Goal: Information Seeking & Learning: Learn about a topic

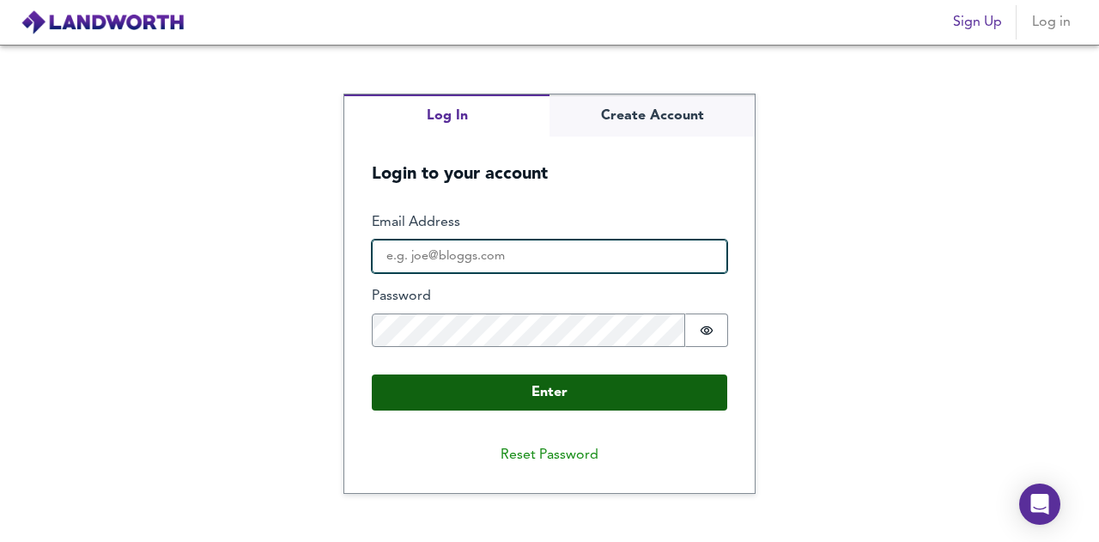
type input "[PERSON_NAME][EMAIL_ADDRESS][PERSON_NAME][DOMAIN_NAME]"
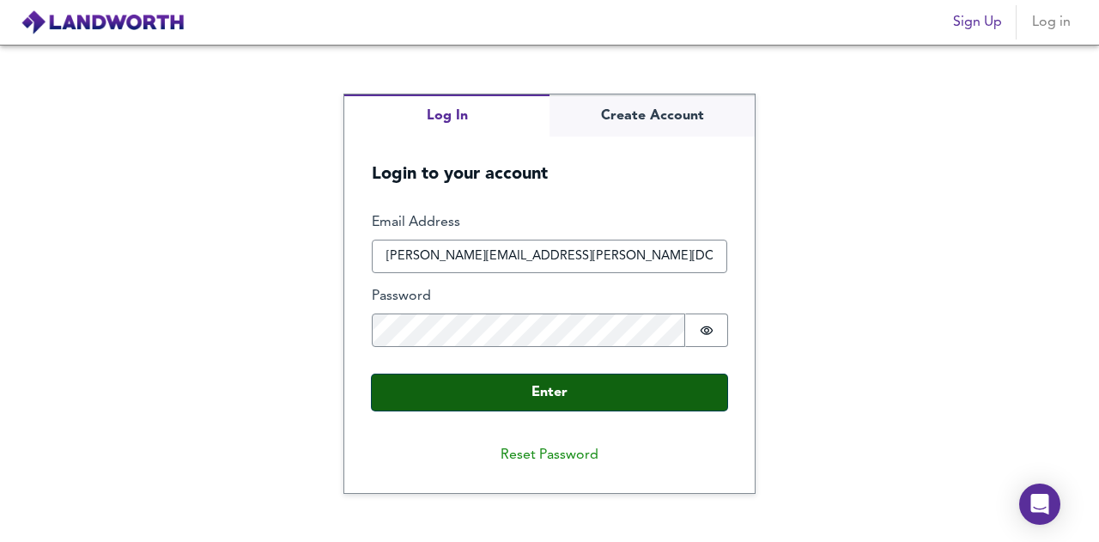
click at [514, 387] on button "Enter" at bounding box center [549, 392] width 355 height 36
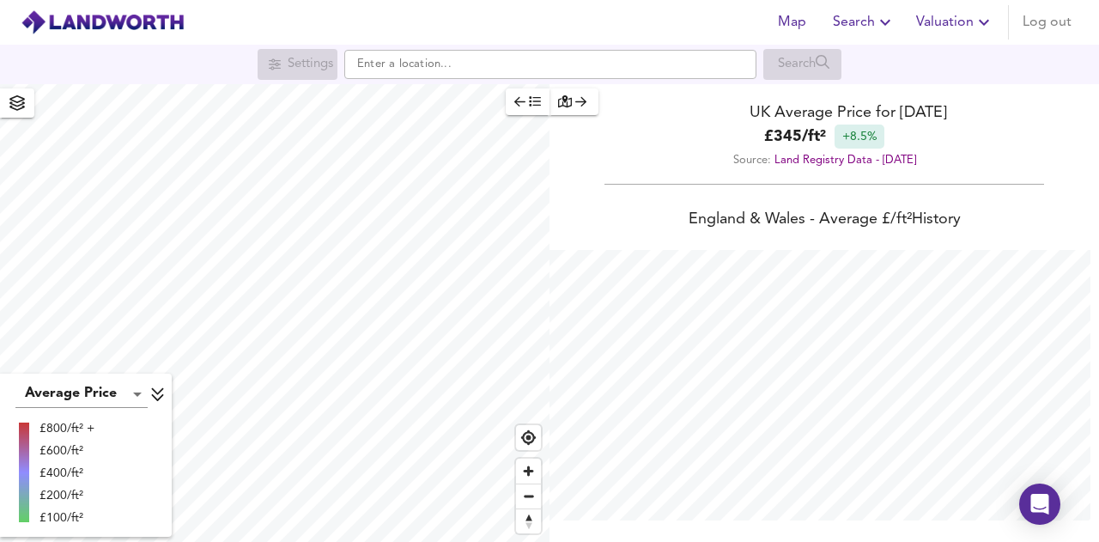
scroll to position [542, 1099]
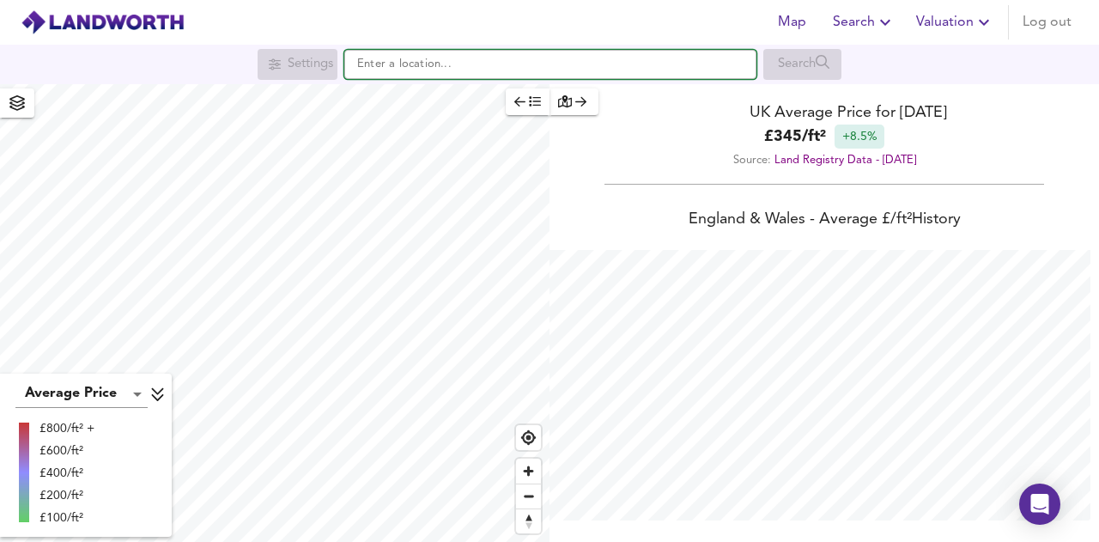
click at [479, 66] on input "text" at bounding box center [550, 64] width 412 height 29
paste input "[STREET_ADDRESS]"
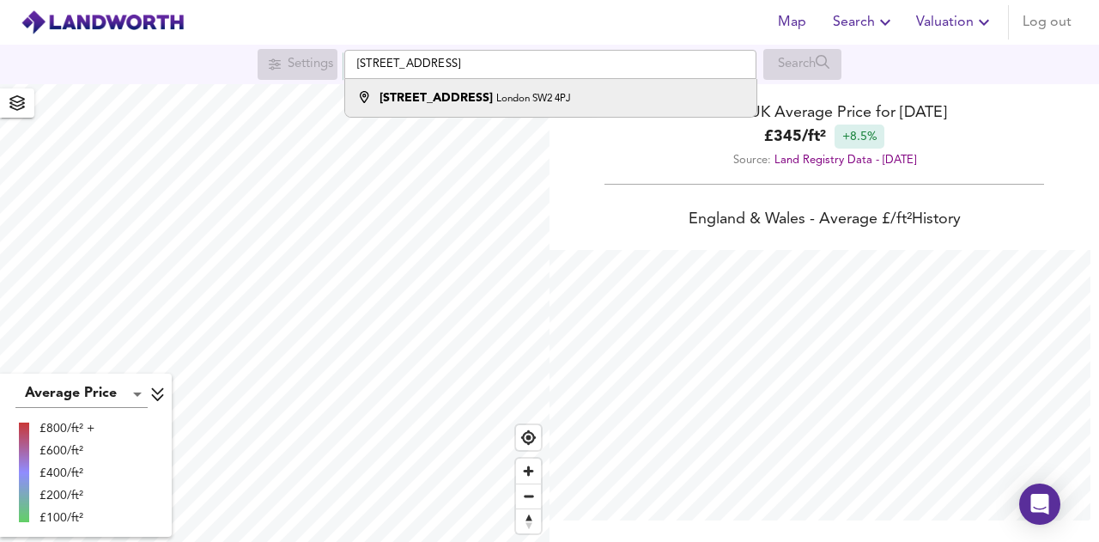
click at [493, 94] on strong "[STREET_ADDRESS]" at bounding box center [435, 98] width 113 height 12
type input "[STREET_ADDRESS]"
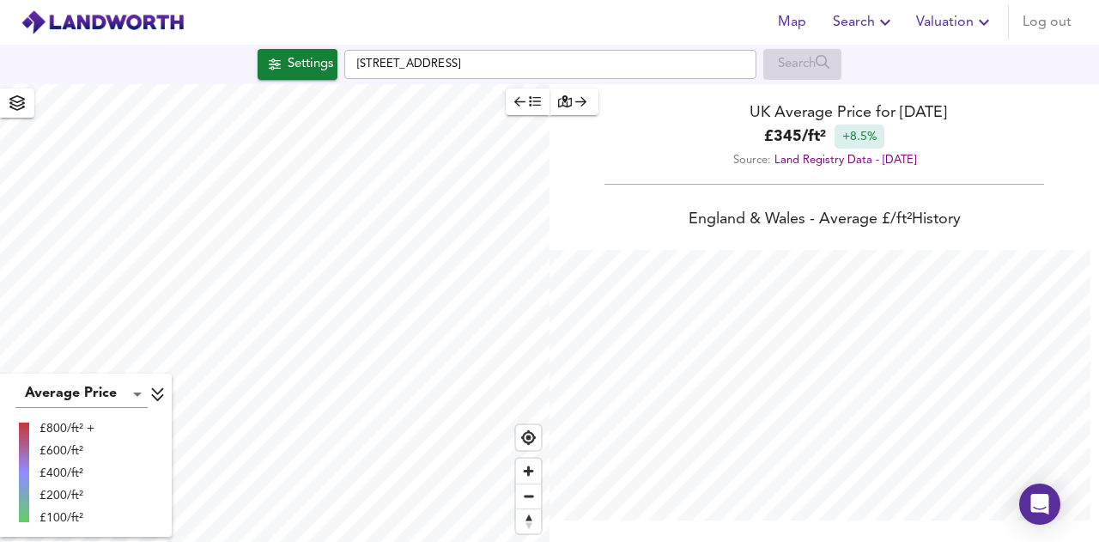
checkbox input "false"
checkbox input "true"
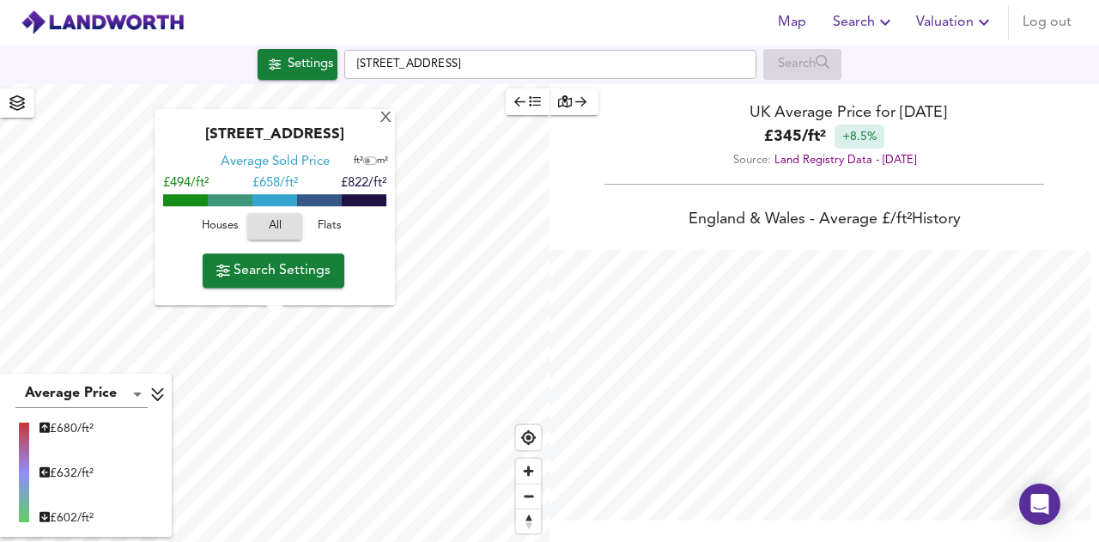
click at [324, 225] on span "Flats" at bounding box center [329, 227] width 46 height 20
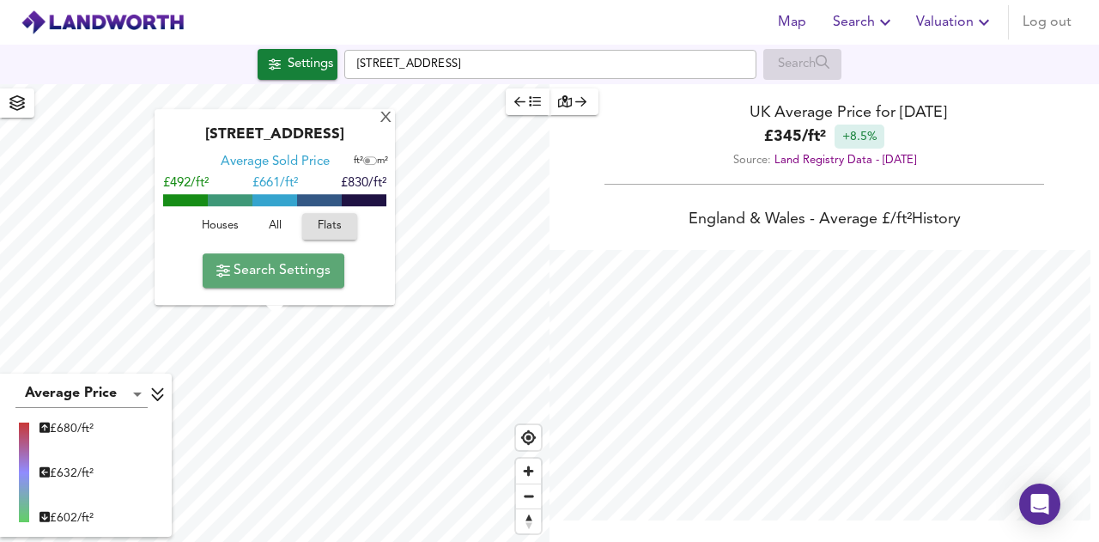
click at [269, 270] on span "Search Settings" at bounding box center [273, 270] width 114 height 24
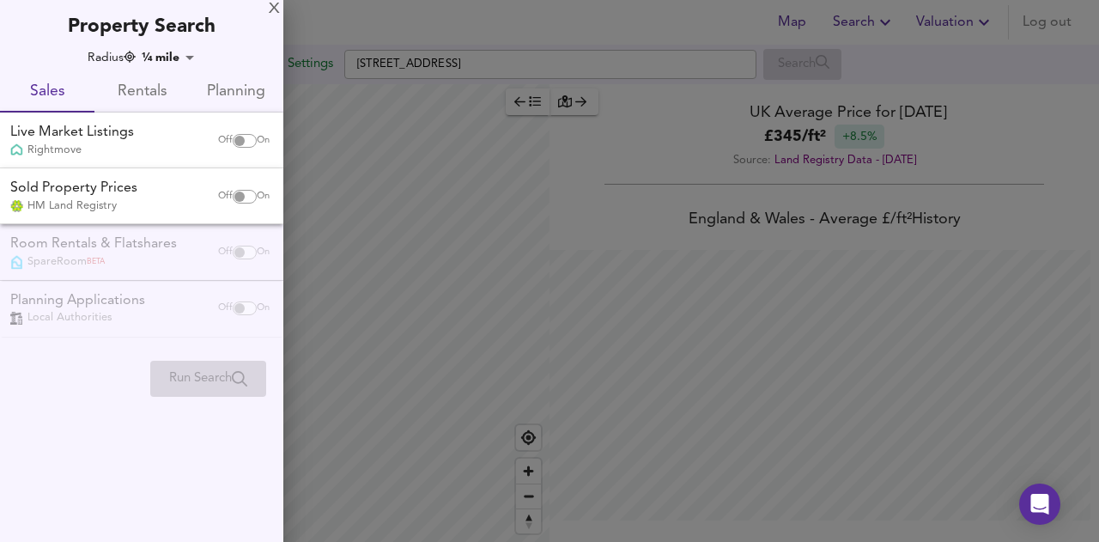
click at [242, 135] on input "checkbox" at bounding box center [239, 141] width 41 height 14
checkbox input "true"
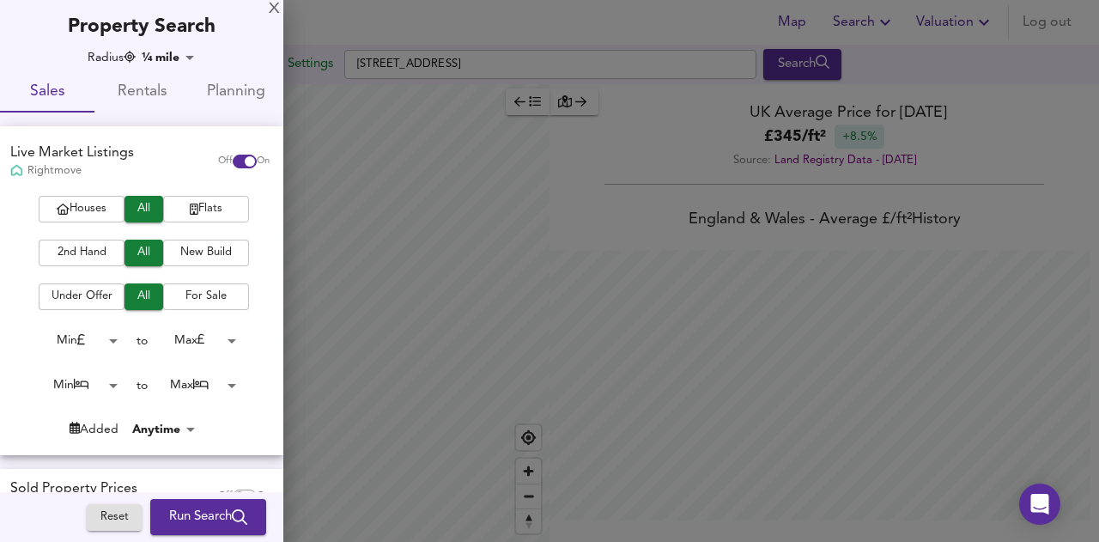
click at [208, 209] on span "Flats" at bounding box center [206, 209] width 69 height 20
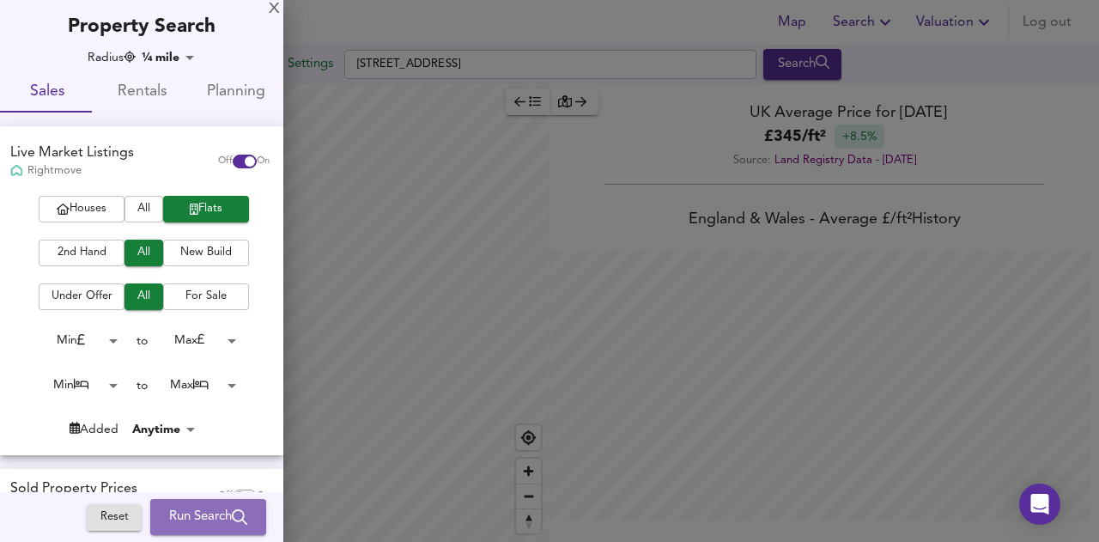
click at [185, 511] on span "Run Search" at bounding box center [208, 517] width 78 height 22
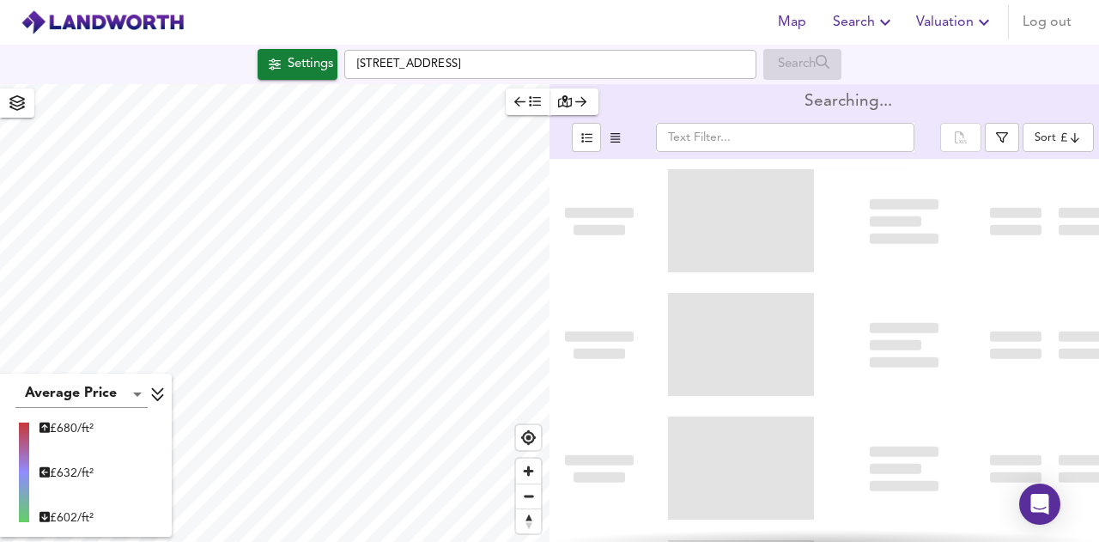
type input "bestdeal"
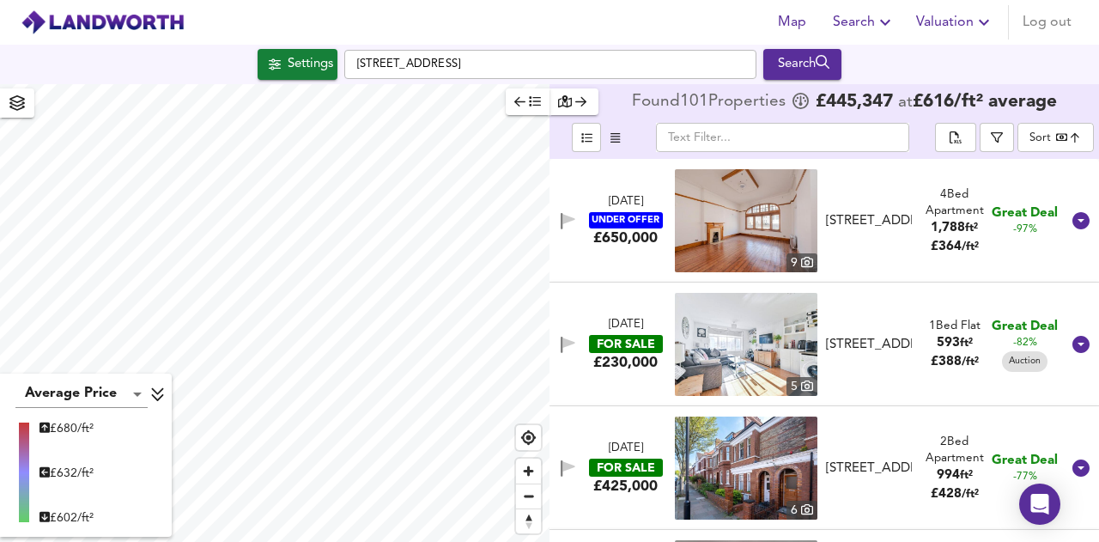
click at [13, 97] on icon "button" at bounding box center [17, 102] width 17 height 15
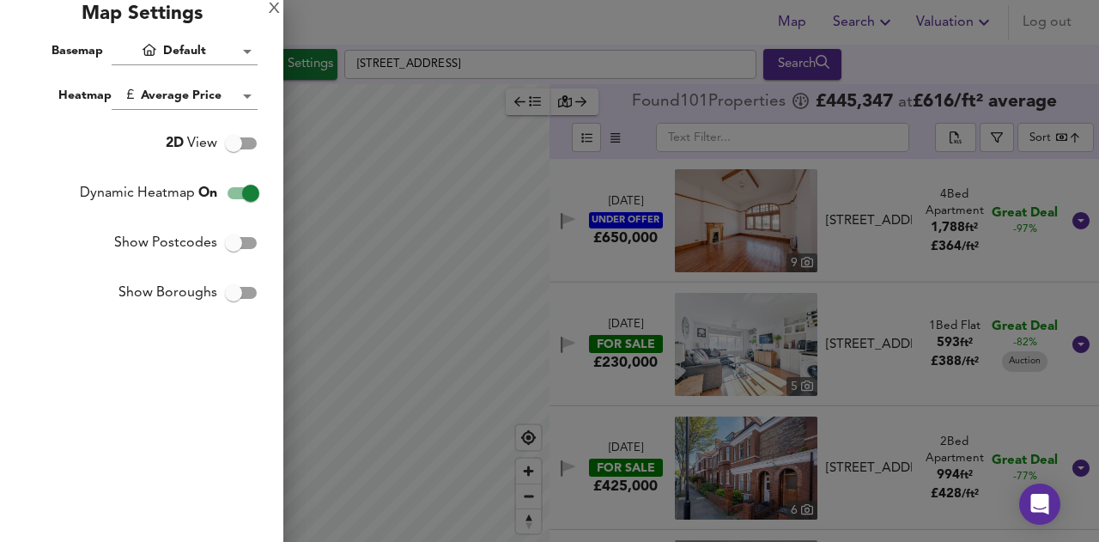
click at [627, 164] on div at bounding box center [549, 271] width 1099 height 542
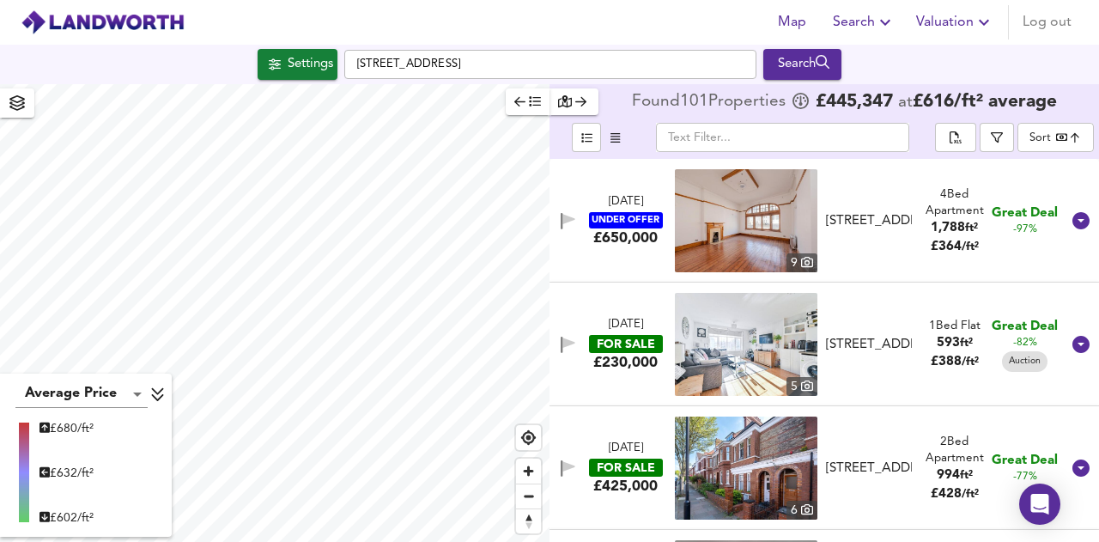
click at [15, 96] on icon "button" at bounding box center [16, 102] width 15 height 15
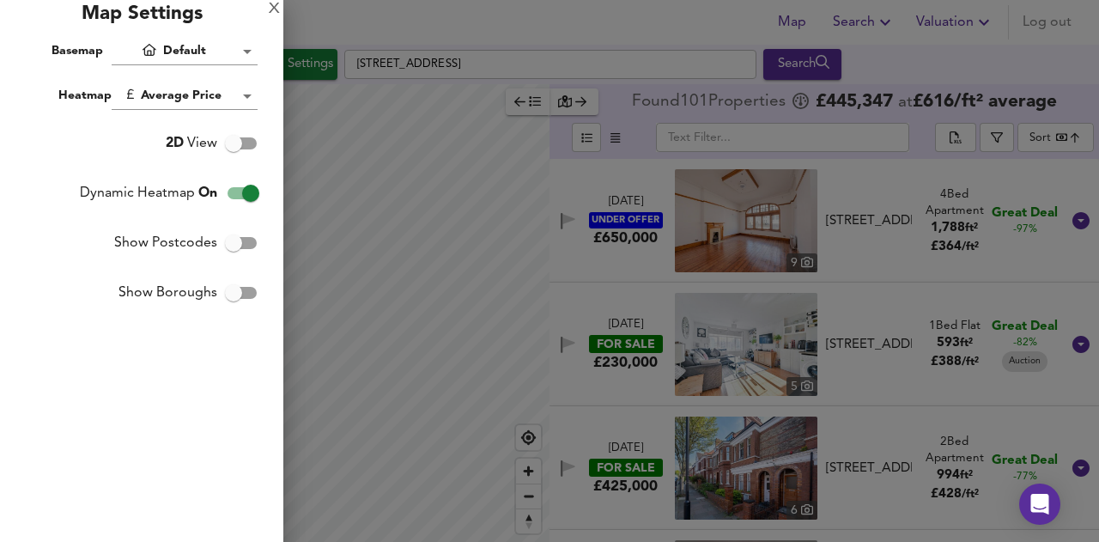
click at [300, 59] on div at bounding box center [549, 271] width 1099 height 542
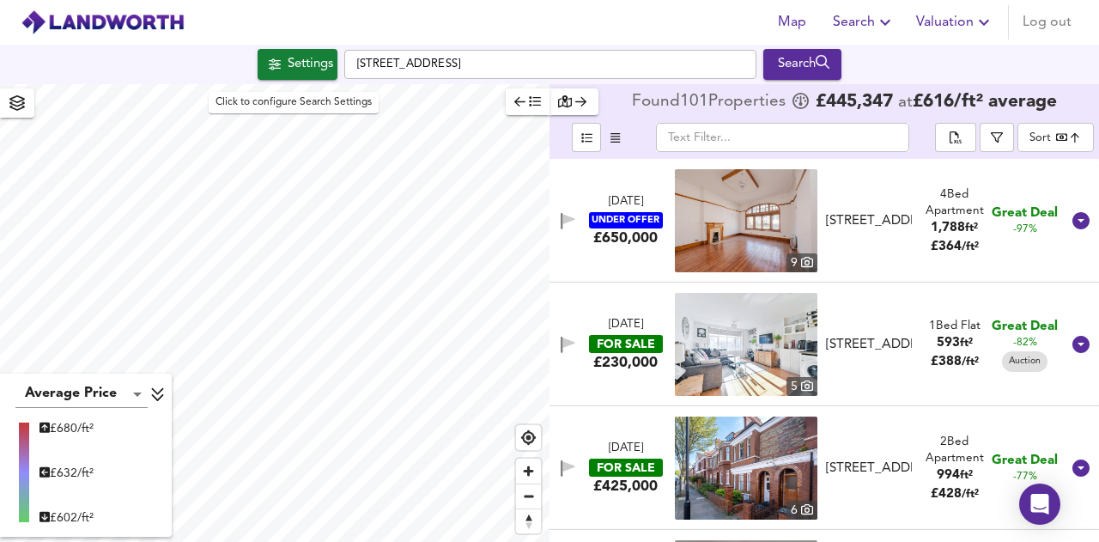
click at [288, 63] on div "Settings" at bounding box center [310, 64] width 45 height 22
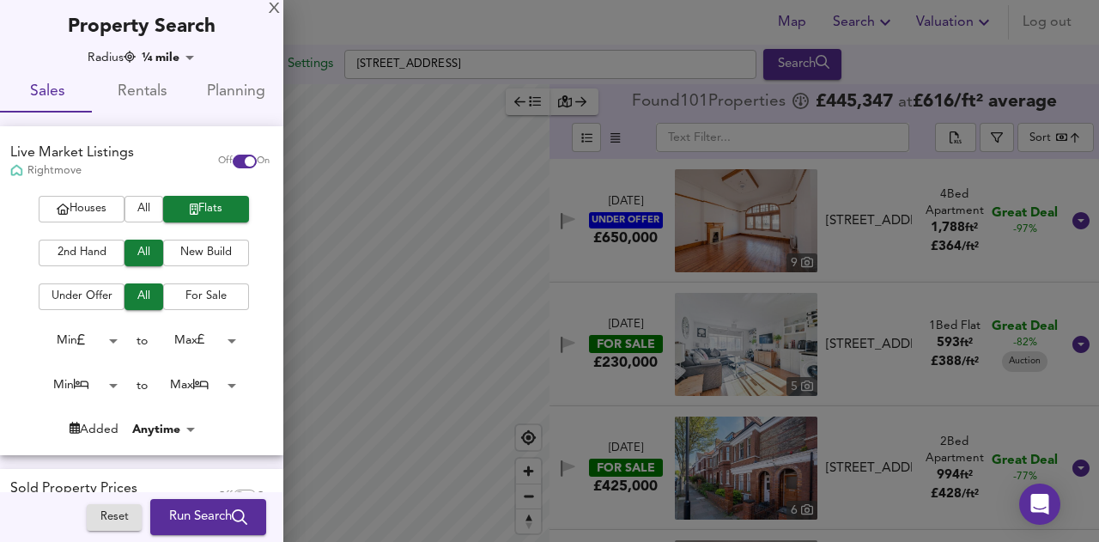
click at [158, 58] on body "Map Search Valuation Log out Settings [STREET_ADDRESS] Search Average Price lan…" at bounding box center [549, 271] width 1099 height 542
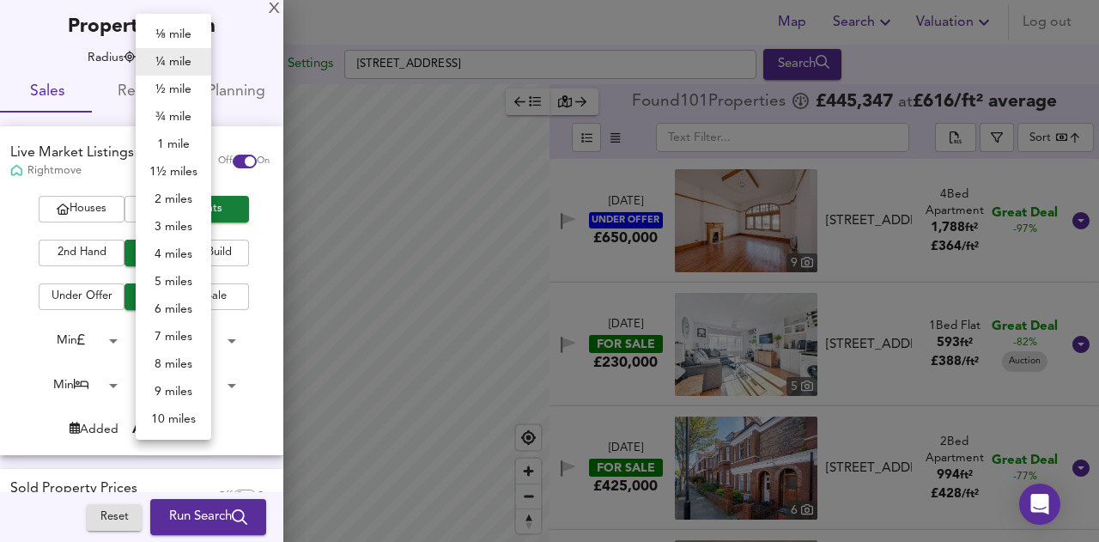
click at [173, 97] on li "½ mile" at bounding box center [174, 89] width 76 height 27
type input "805"
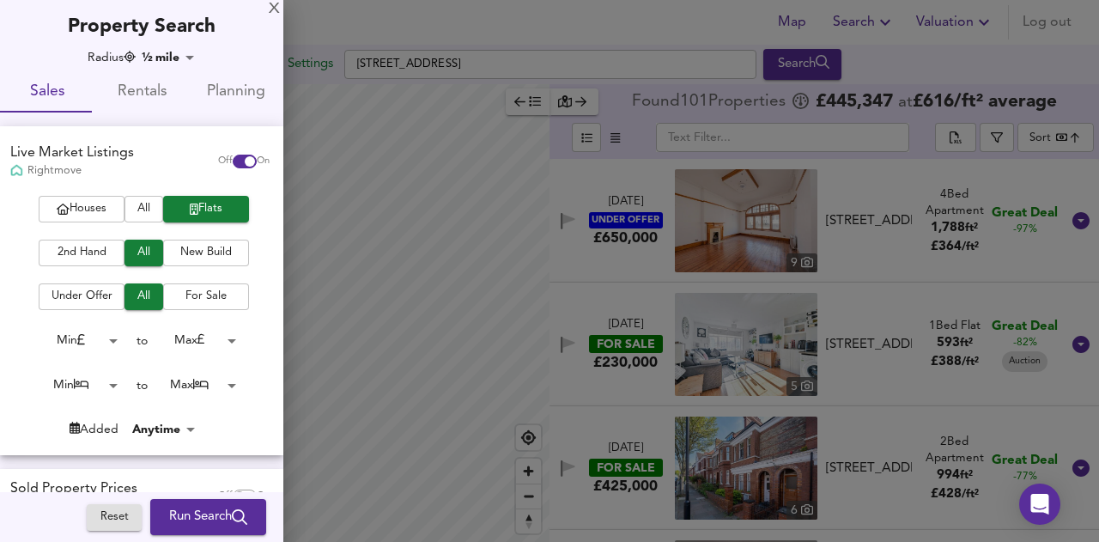
click at [194, 511] on span "Run Search" at bounding box center [208, 517] width 78 height 22
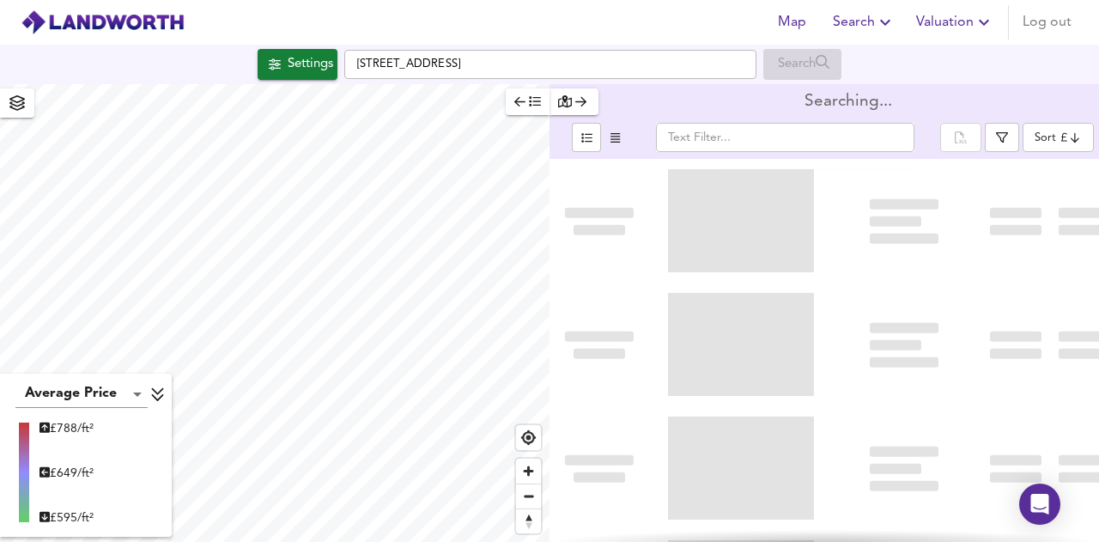
type input "bestdeal"
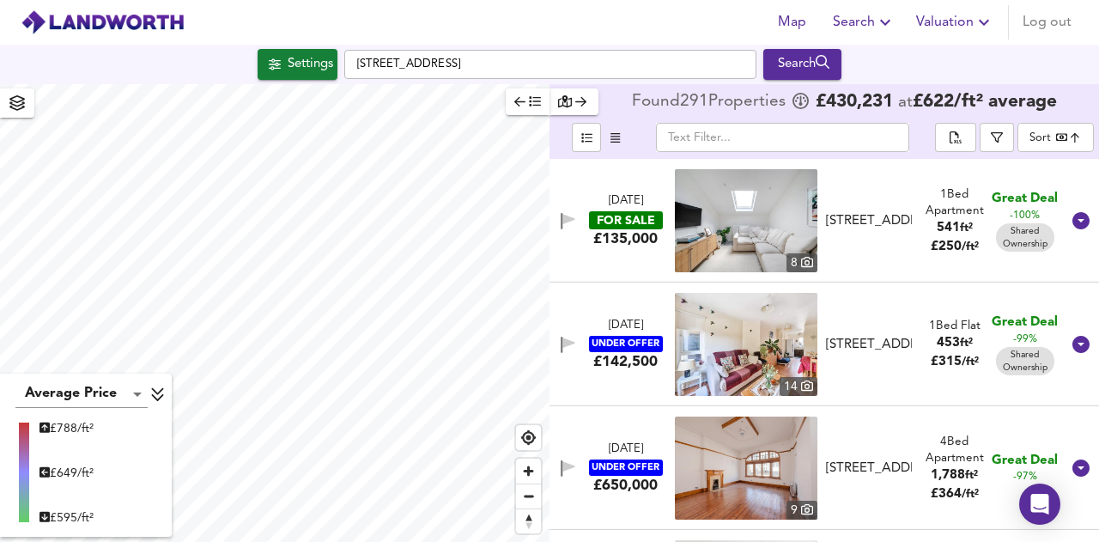
click at [302, 64] on div "Settings" at bounding box center [310, 64] width 45 height 22
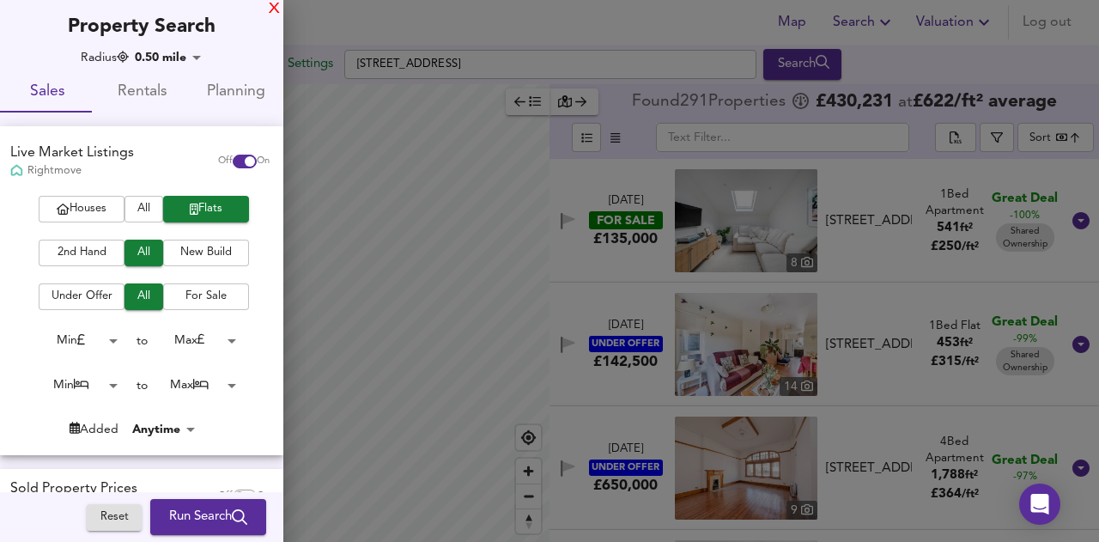
click at [274, 6] on div "X" at bounding box center [274, 9] width 11 height 12
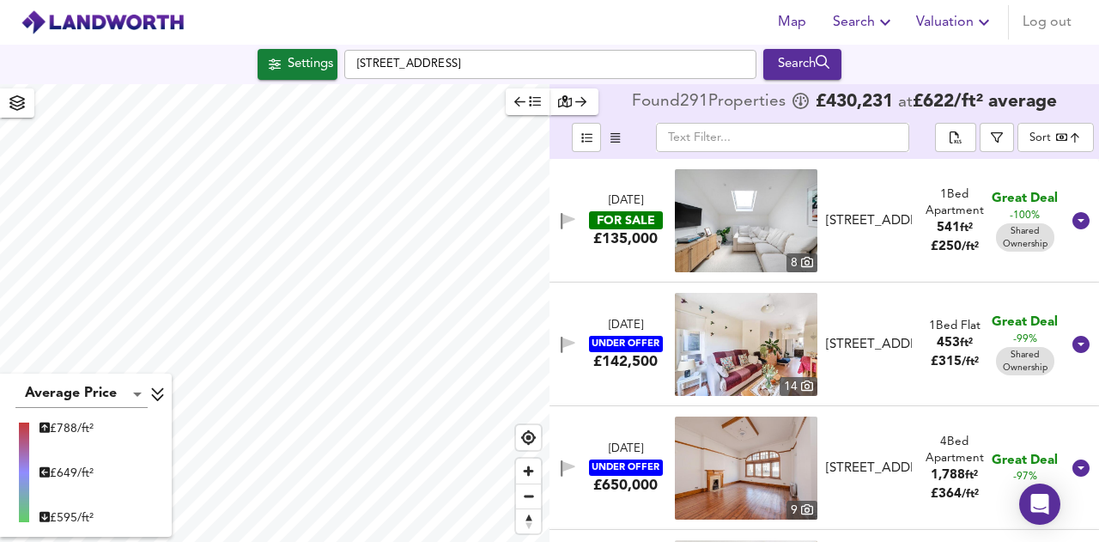
click at [275, 54] on span "Settings" at bounding box center [297, 64] width 71 height 22
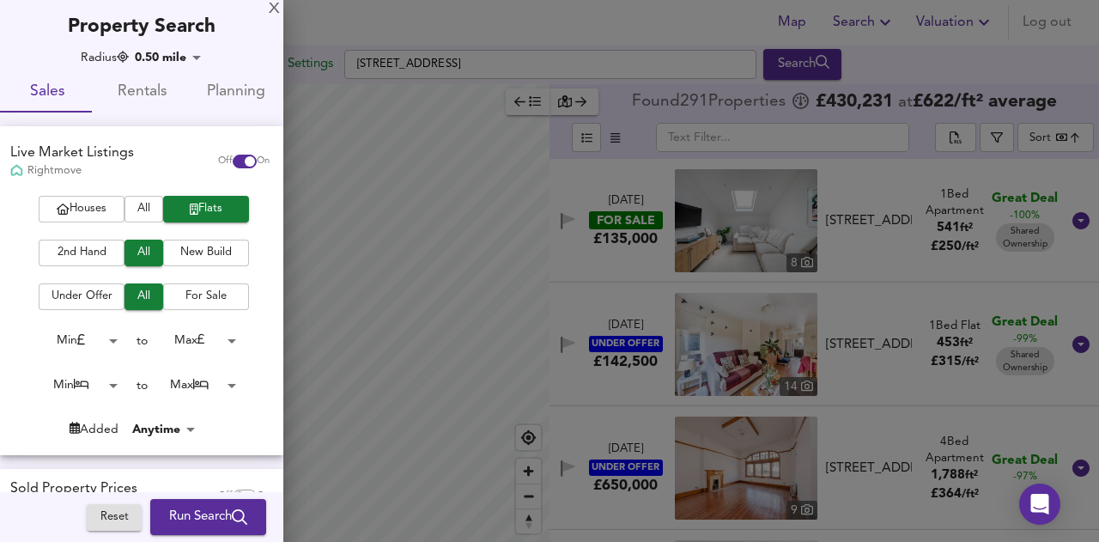
click at [268, 6] on div "Property Search" at bounding box center [141, 20] width 283 height 40
click at [275, 6] on div "X" at bounding box center [274, 9] width 11 height 12
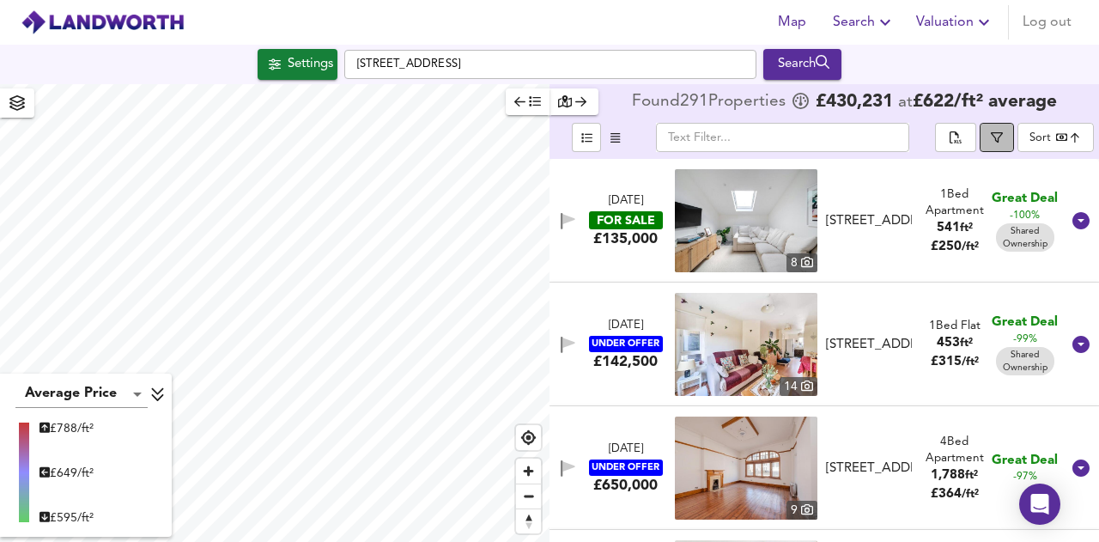
click at [997, 131] on icon "button" at bounding box center [997, 137] width 12 height 12
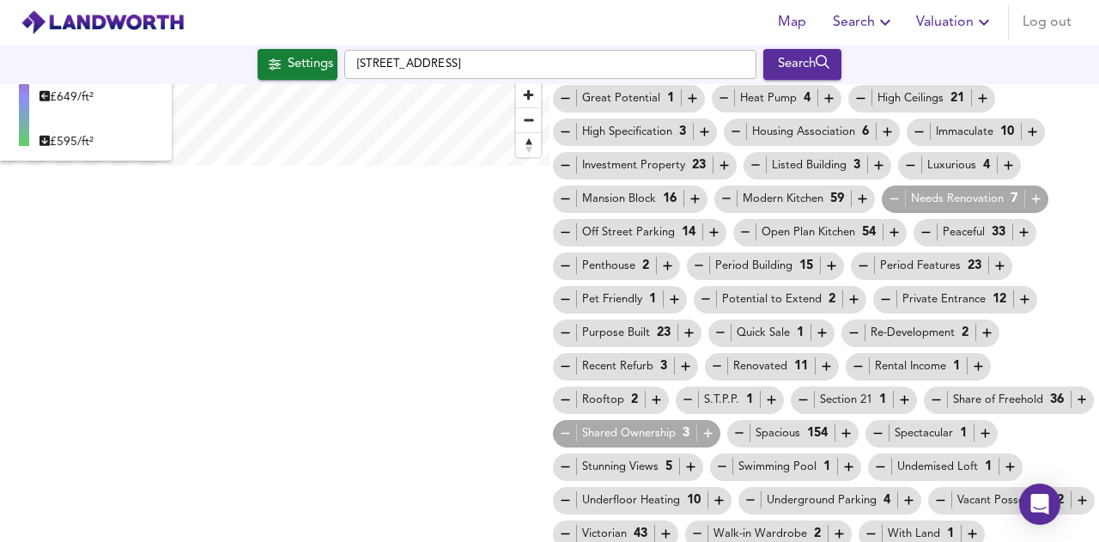
scroll to position [417, 0]
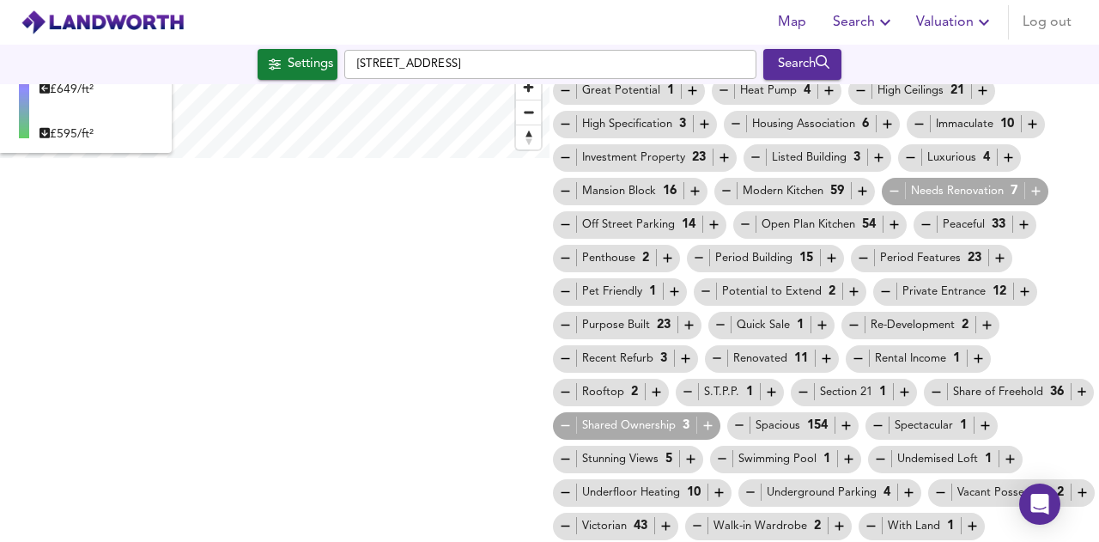
click at [572, 418] on icon "button" at bounding box center [565, 425] width 15 height 15
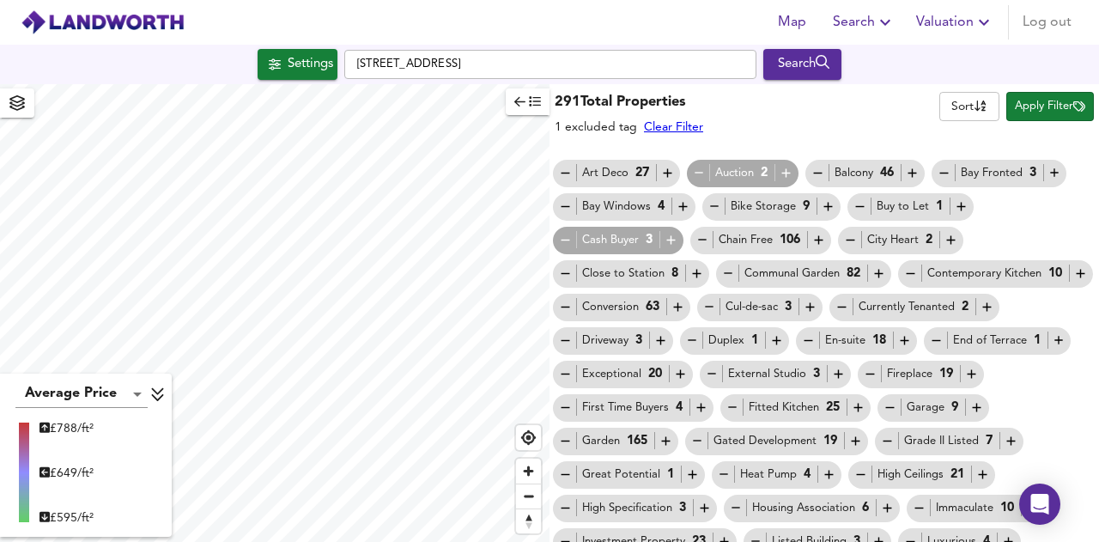
click at [524, 108] on span "button" at bounding box center [527, 102] width 27 height 20
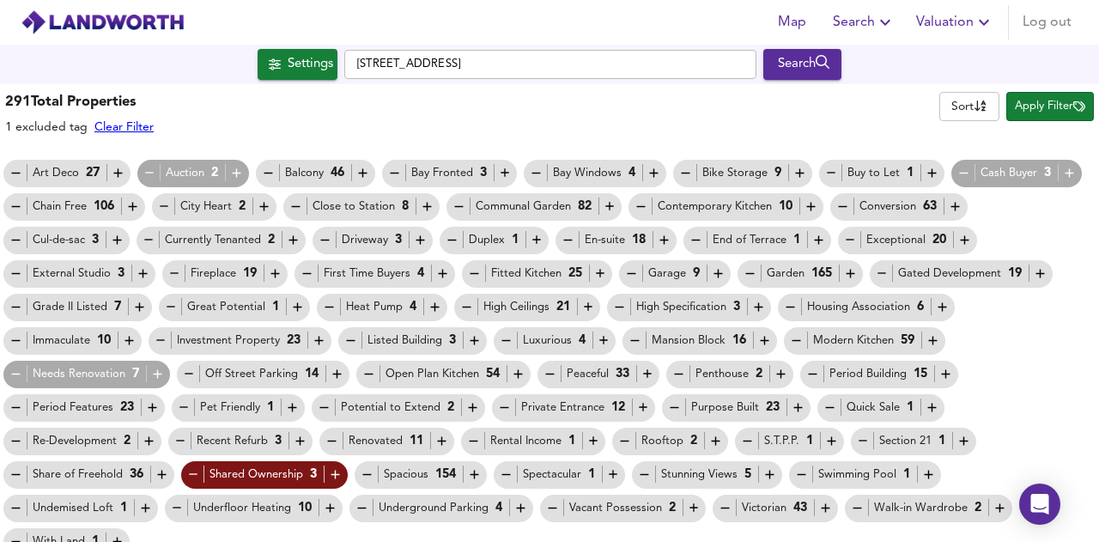
click at [1057, 110] on span "Apply Filter" at bounding box center [1050, 107] width 70 height 20
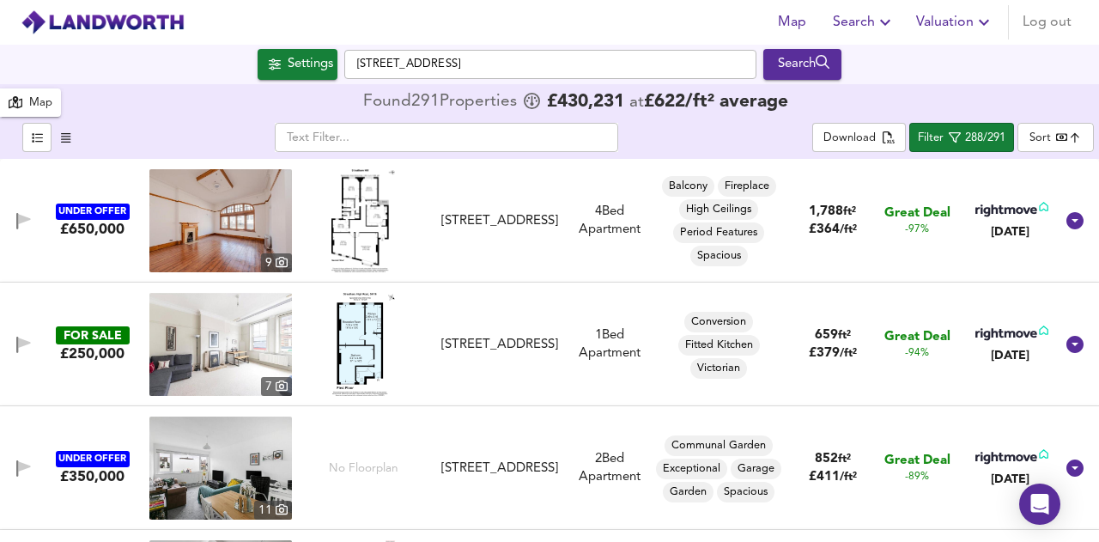
click at [37, 111] on div "Map" at bounding box center [40, 104] width 23 height 20
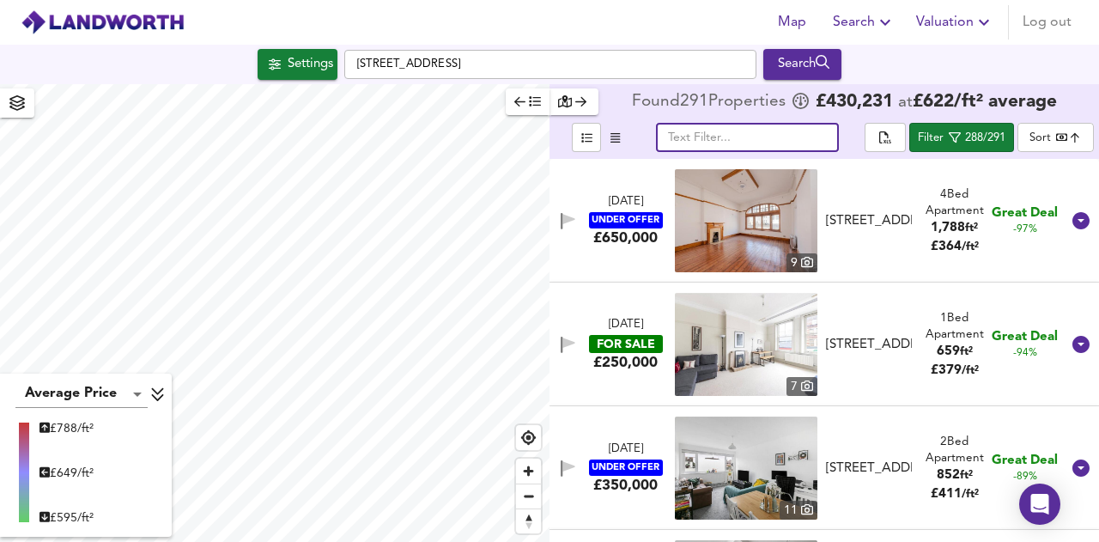
click at [750, 150] on input "text" at bounding box center [747, 137] width 183 height 29
click at [750, 150] on input "new" at bounding box center [747, 137] width 183 height 29
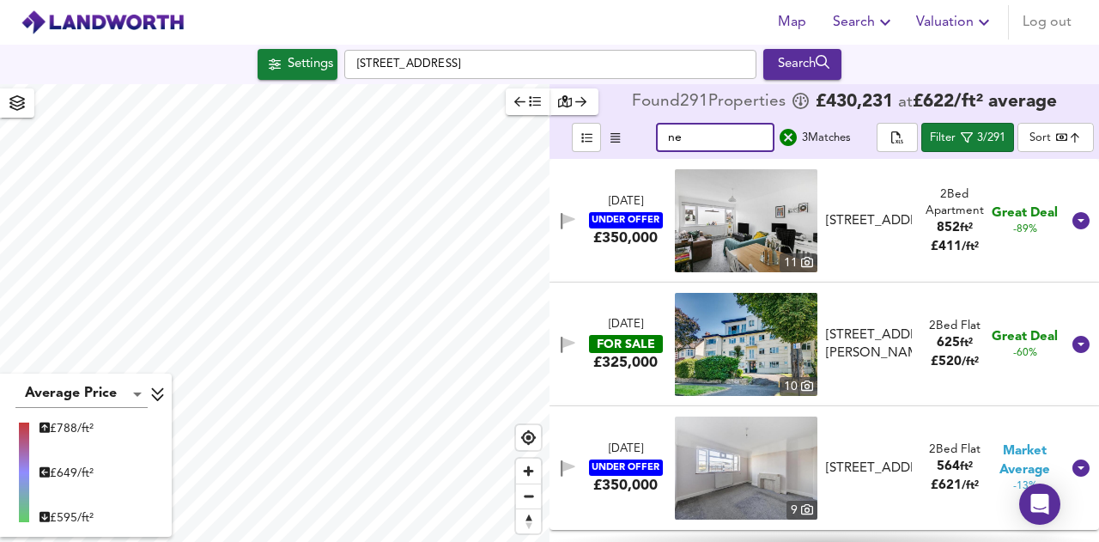
type input "n"
